Goal: Check status: Check status

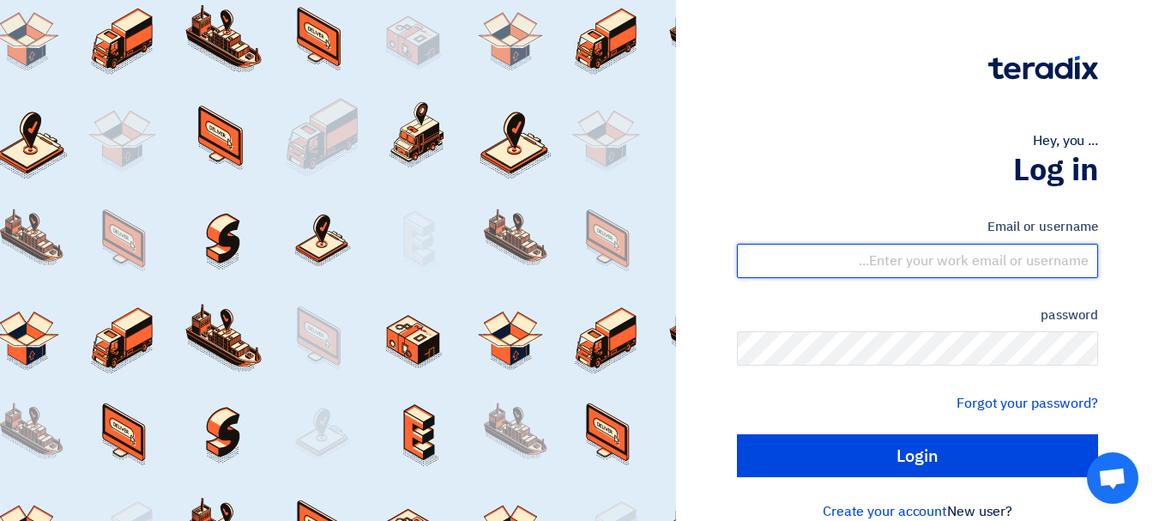
drag, startPoint x: 922, startPoint y: 263, endPoint x: 922, endPoint y: 275, distance: 11.2
click at [922, 263] on input "text" at bounding box center [917, 261] width 361 height 34
type input "[EMAIL_ADDRESS][DOMAIN_NAME]"
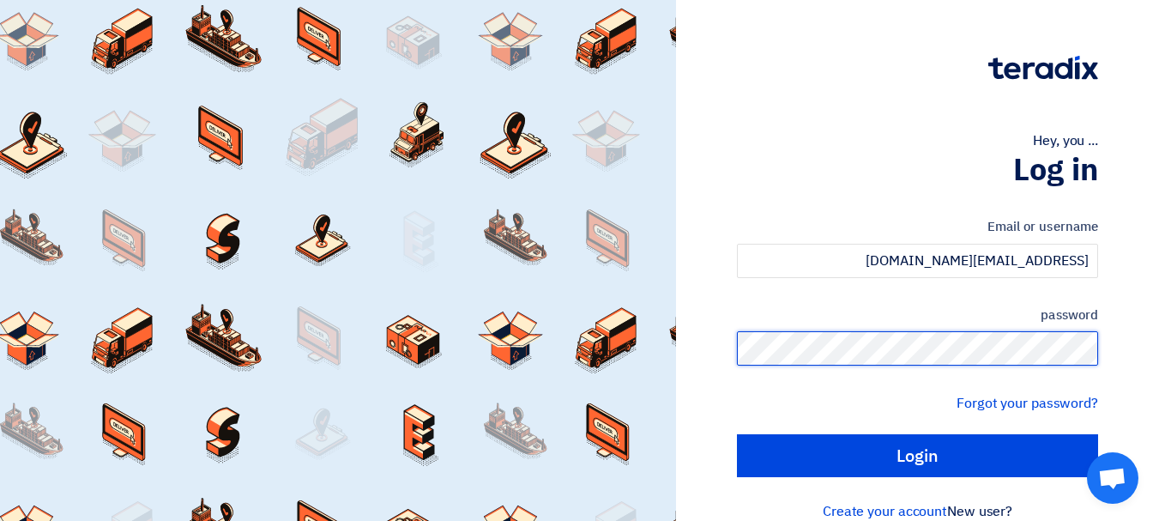
click at [737, 434] on input "Login" at bounding box center [917, 455] width 361 height 43
type input "Sign in"
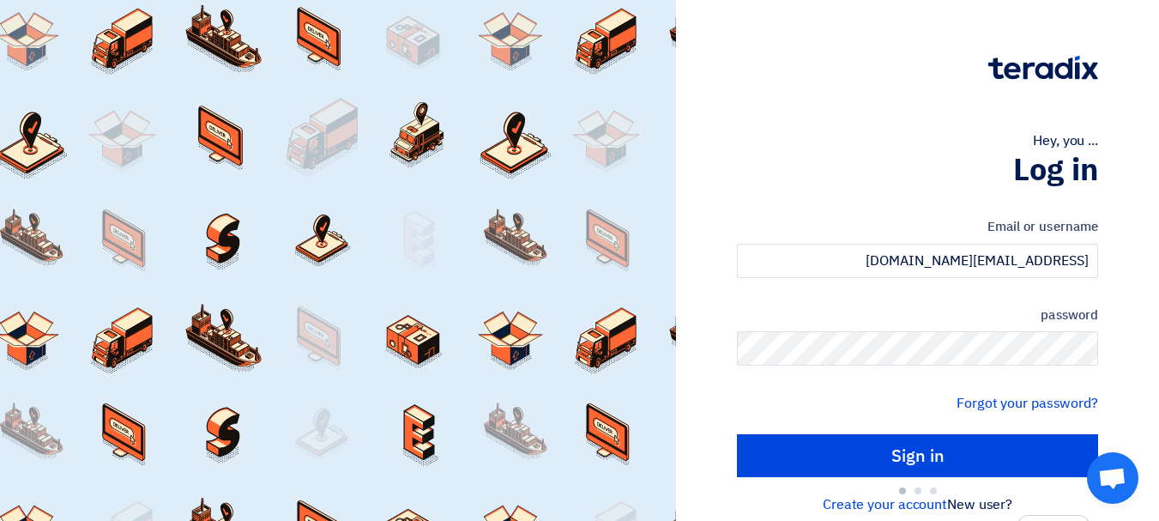
click at [676, 449] on div at bounding box center [338, 260] width 676 height 521
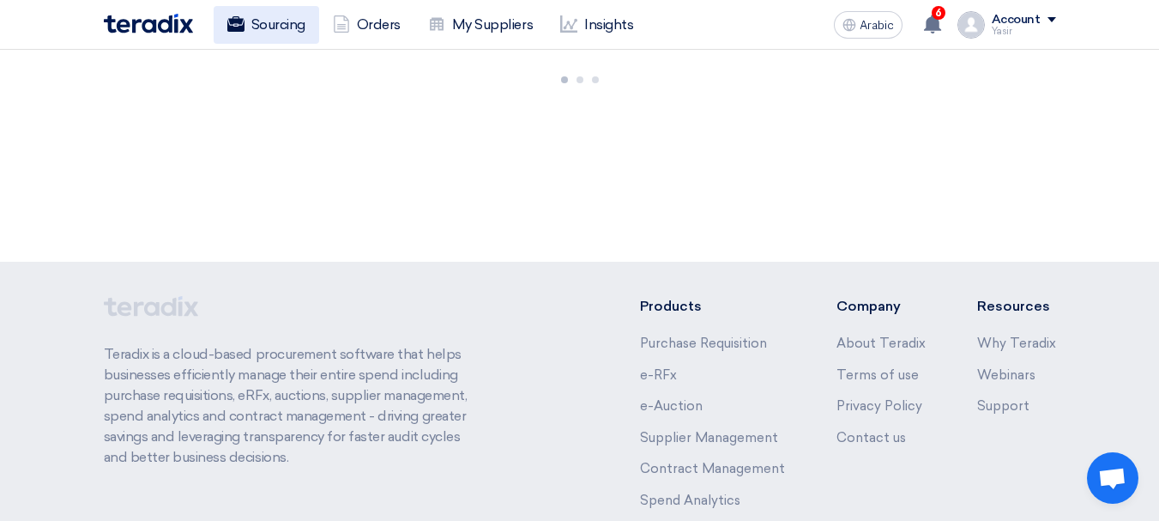
click at [301, 27] on font "Sourcing" at bounding box center [278, 24] width 54 height 16
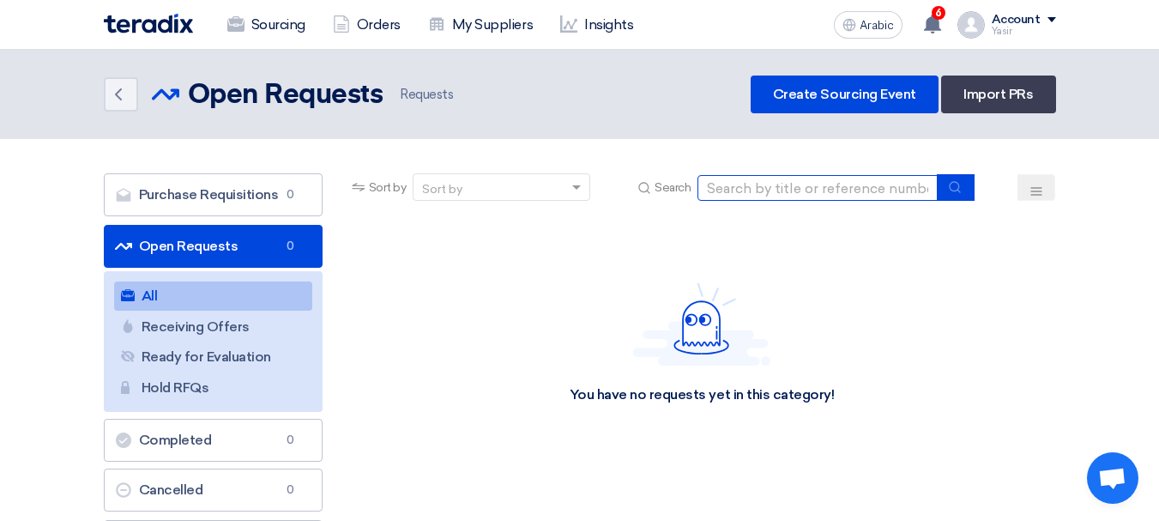
click at [862, 189] on input at bounding box center [818, 188] width 240 height 26
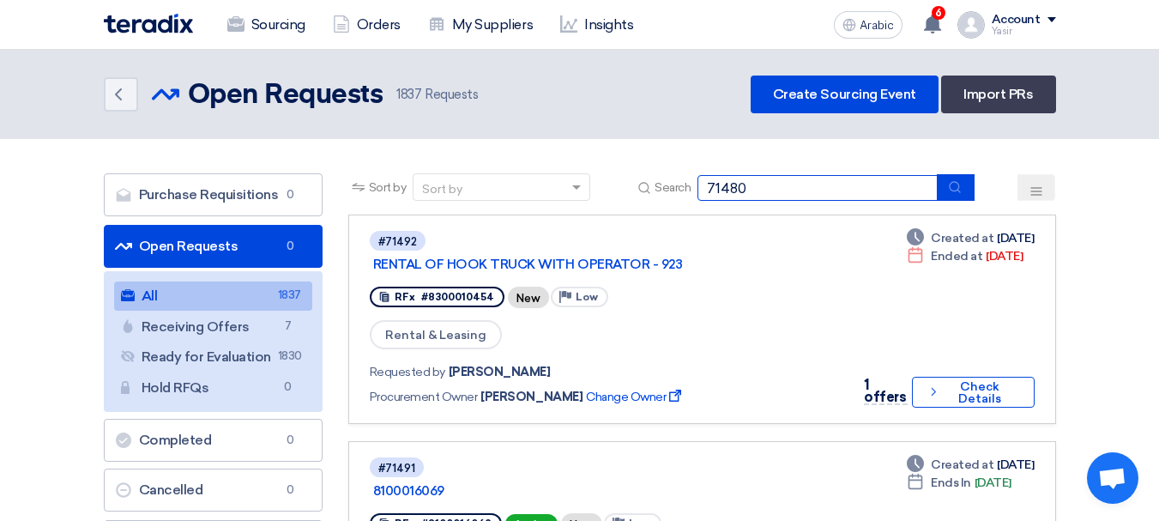
type input "71480"
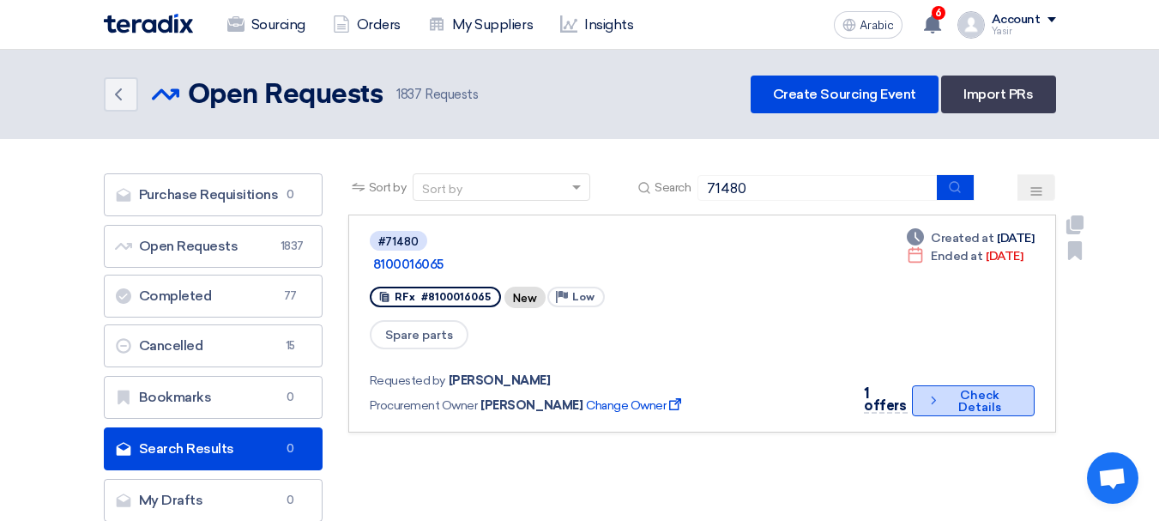
click at [959, 388] on font "Check Details" at bounding box center [980, 401] width 43 height 27
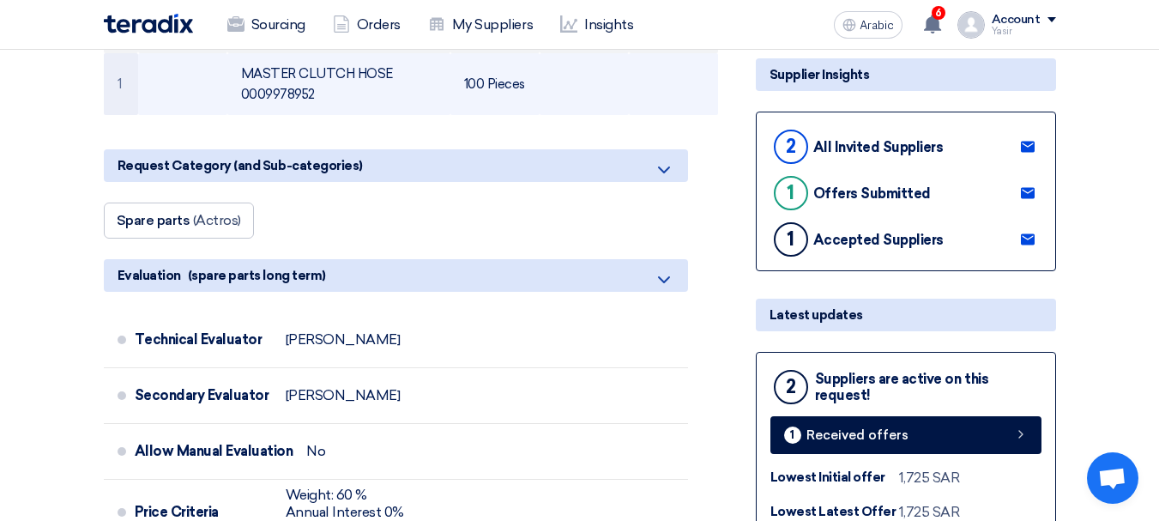
scroll to position [515, 0]
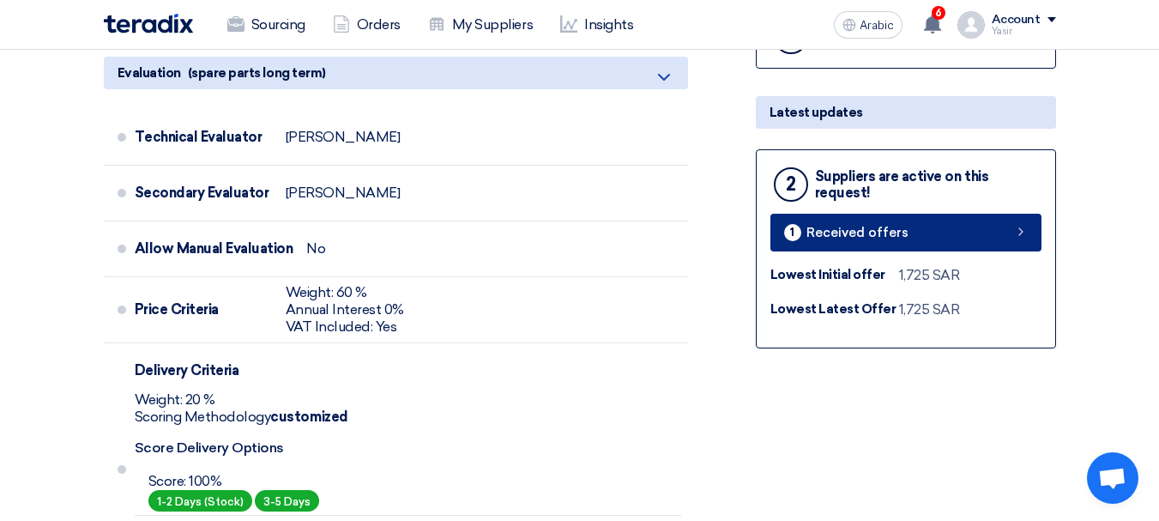
click at [1019, 238] on icon at bounding box center [1021, 232] width 14 height 14
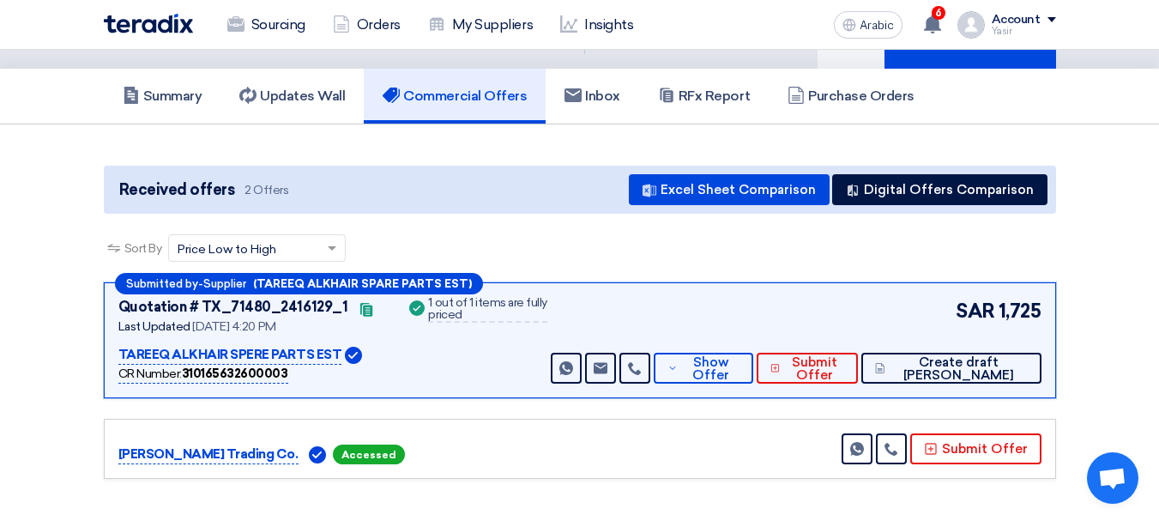
scroll to position [172, 0]
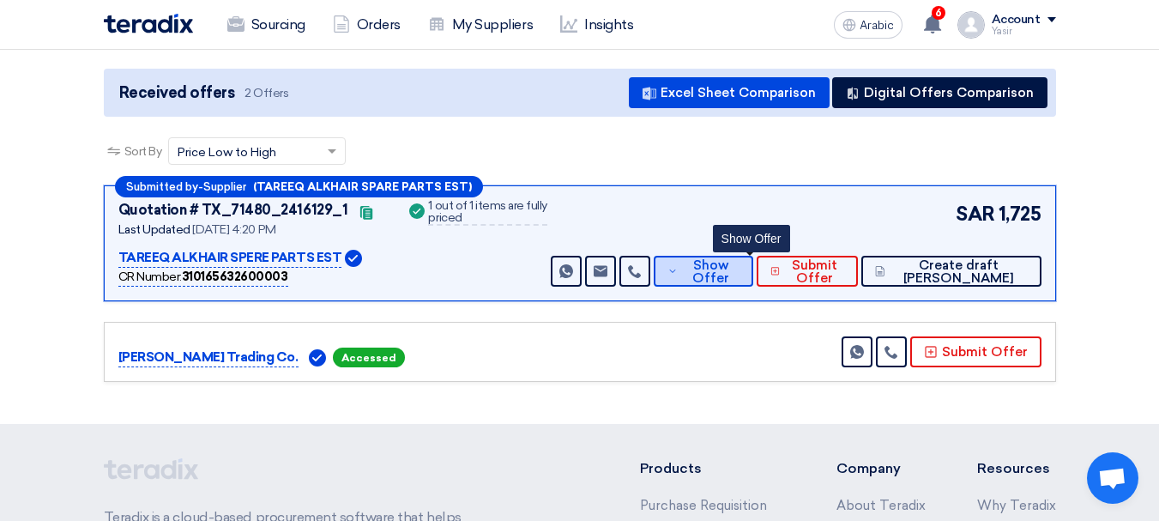
click at [729, 278] on font "Show Offer" at bounding box center [710, 271] width 37 height 28
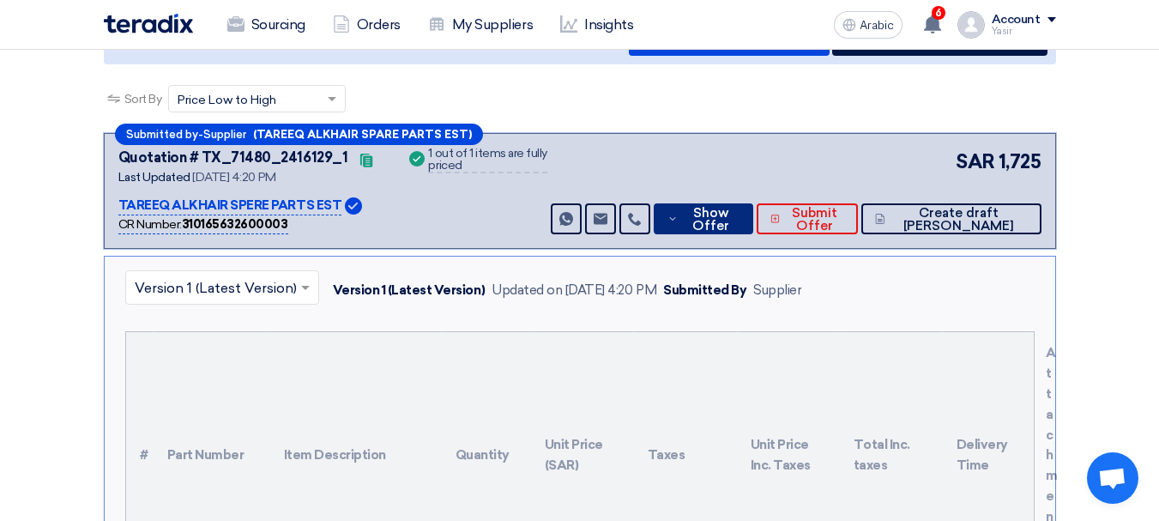
scroll to position [0, 0]
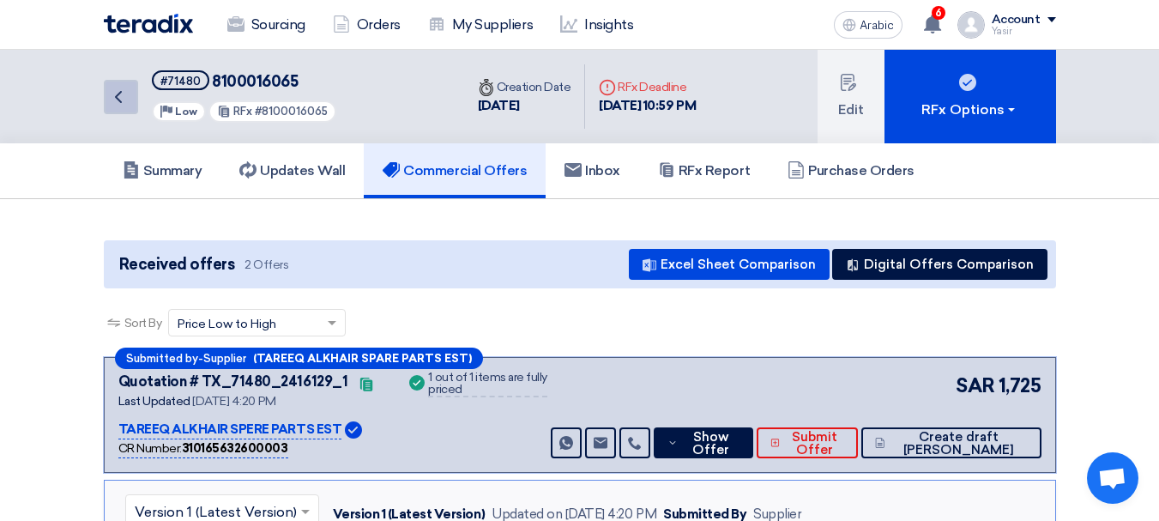
click at [116, 94] on icon "Back" at bounding box center [118, 97] width 21 height 21
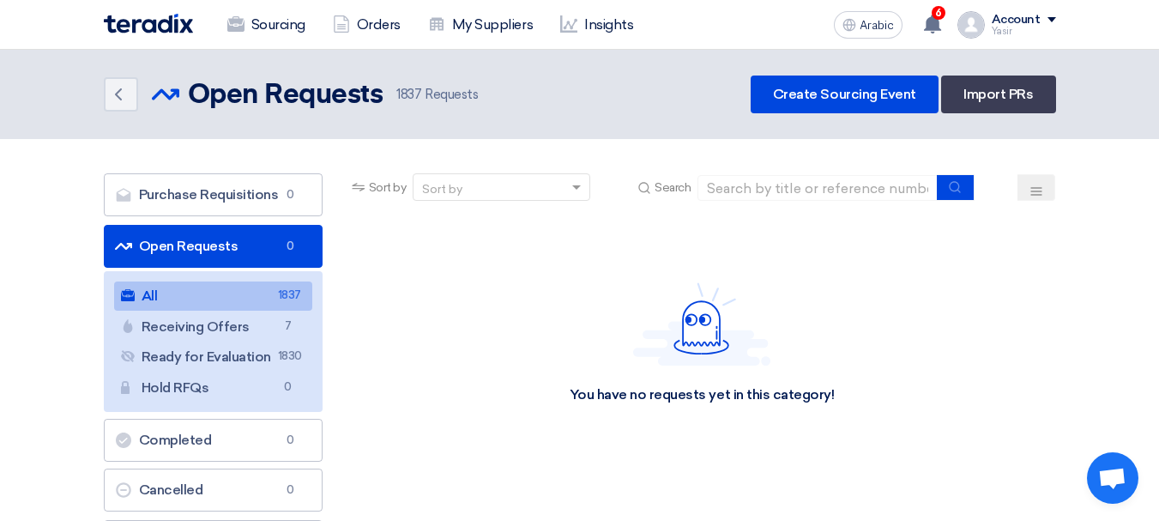
click at [246, 292] on link "All All 1837" at bounding box center [213, 295] width 198 height 29
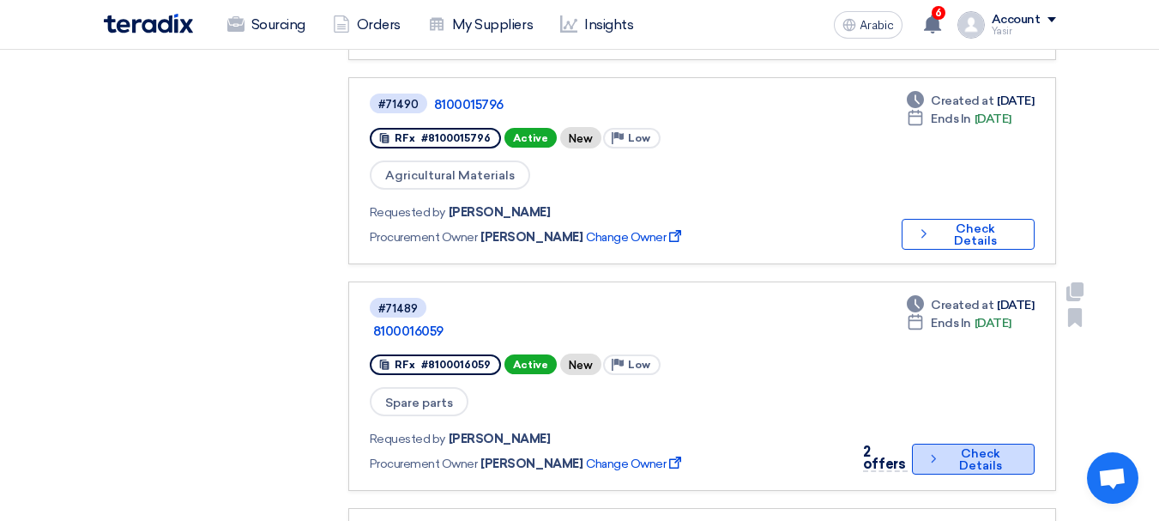
scroll to position [686, 0]
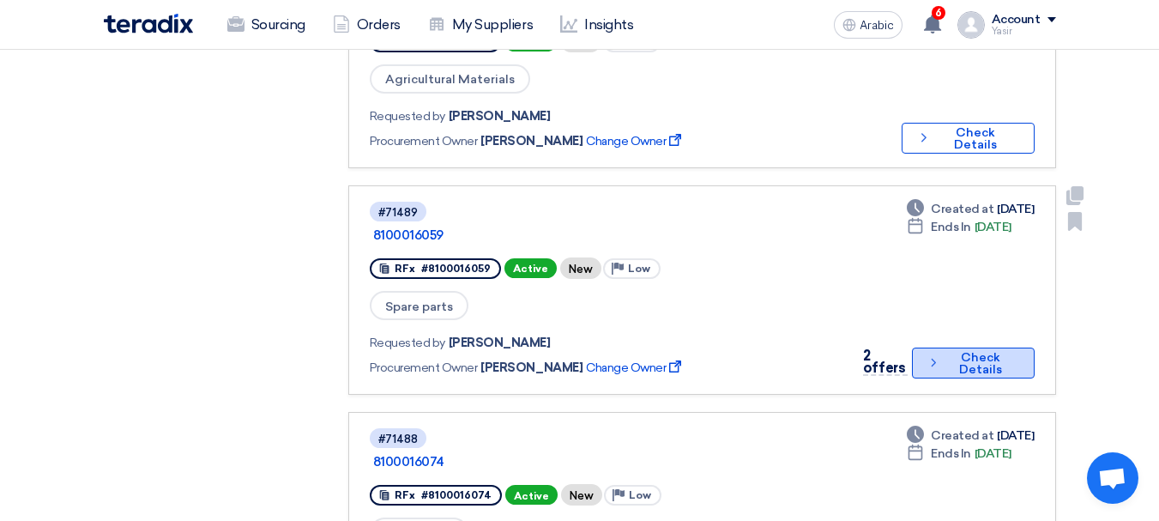
click at [962, 350] on font "Check Details" at bounding box center [980, 363] width 43 height 27
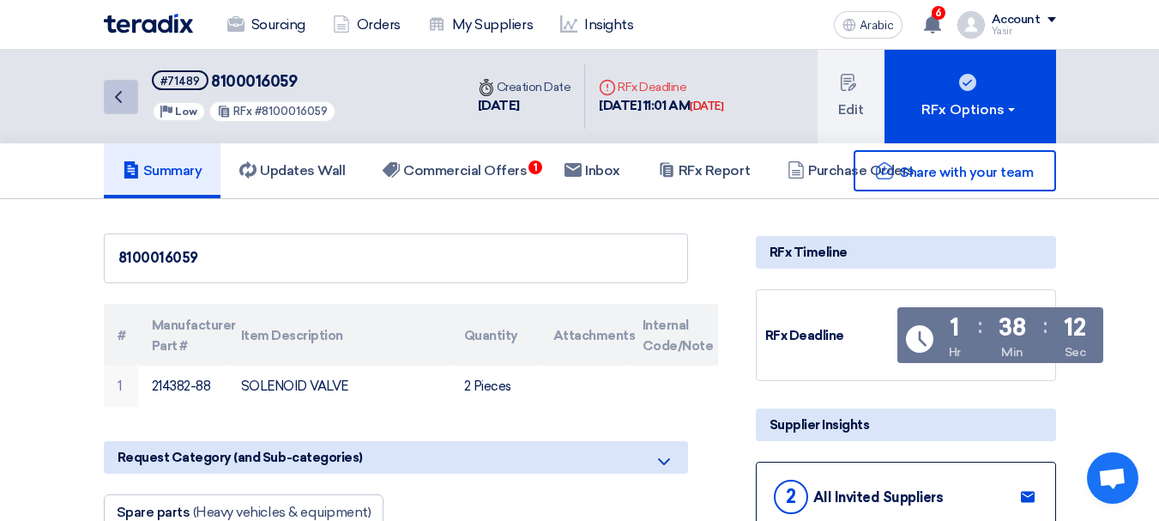
click at [117, 107] on link "Back" at bounding box center [121, 97] width 34 height 34
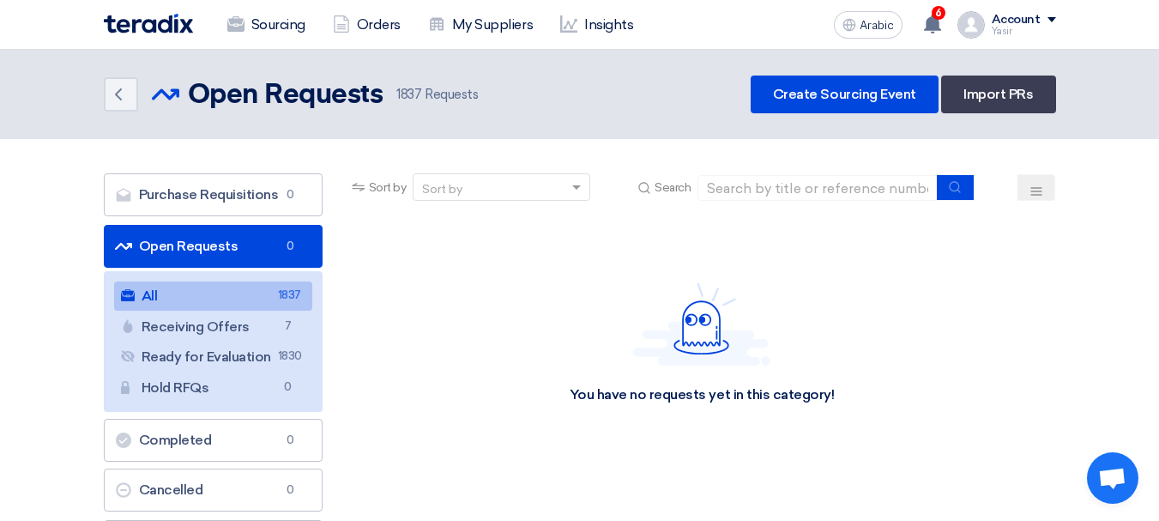
click at [218, 285] on link "All All 1837" at bounding box center [213, 295] width 198 height 29
